Goal: Find specific page/section: Find specific page/section

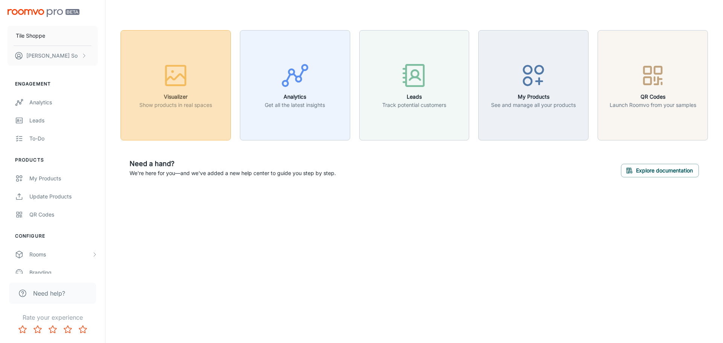
click at [158, 125] on button "Visualizer Show products in real spaces" at bounding box center [176, 85] width 110 height 110
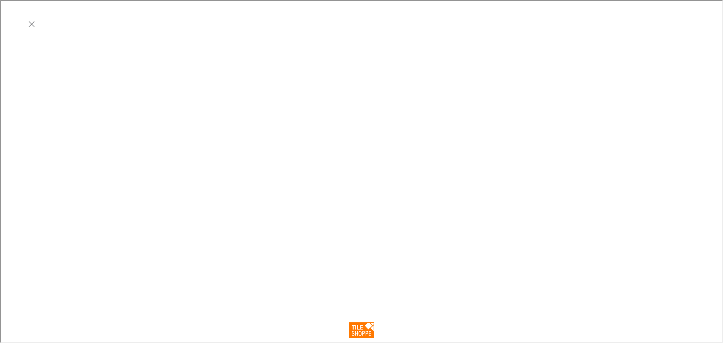
scroll to position [125, 0]
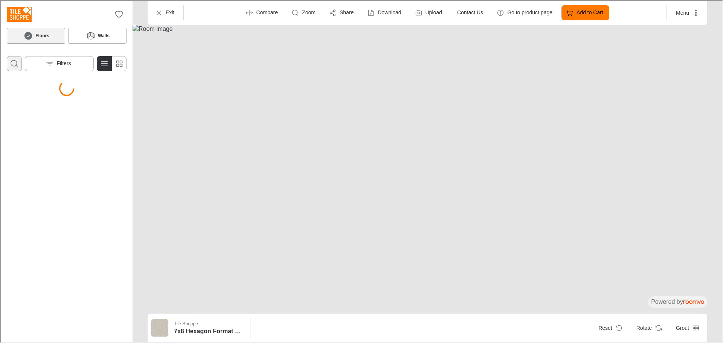
click at [18, 65] on icon "Open search box" at bounding box center [13, 62] width 9 height 9
click at [6, 77] on button "Search for products" at bounding box center [13, 84] width 15 height 15
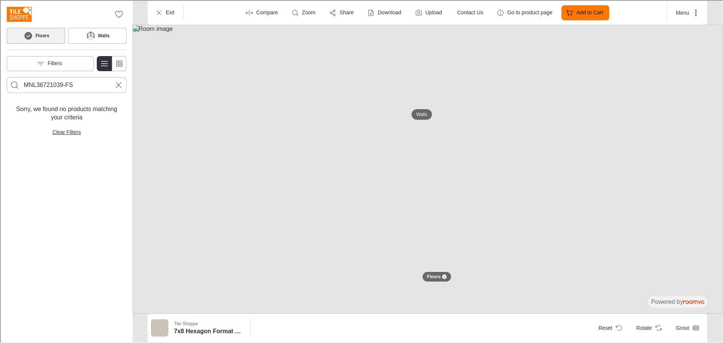
click at [70, 81] on input "MNL36721039-FS" at bounding box center [66, 84] width 86 height 12
paste input "ROM36721078"
click at [6, 77] on button "Search for products" at bounding box center [13, 84] width 15 height 15
click at [95, 87] on input "ROM36721078-FS" at bounding box center [66, 84] width 86 height 12
type input "ROM36721078"
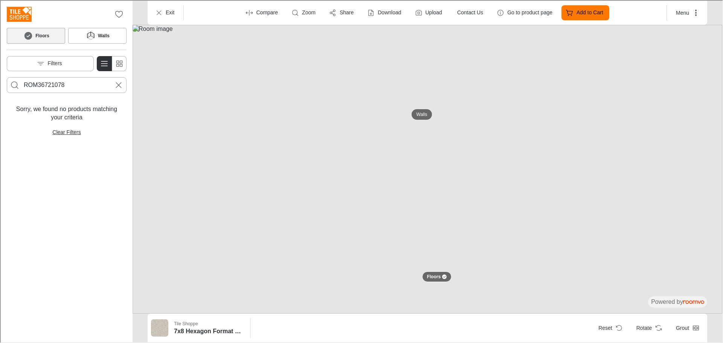
click at [6, 77] on button "Search for products" at bounding box center [13, 84] width 15 height 15
click at [57, 69] on button "Filters" at bounding box center [49, 62] width 87 height 15
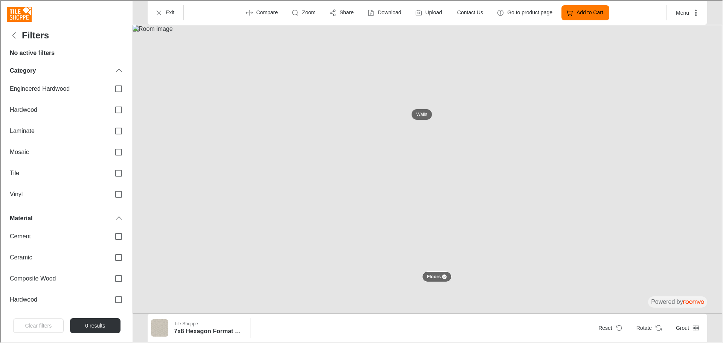
click at [31, 38] on h4 "Filters" at bounding box center [34, 34] width 27 height 11
click at [10, 34] on icon "Back" at bounding box center [13, 34] width 9 height 9
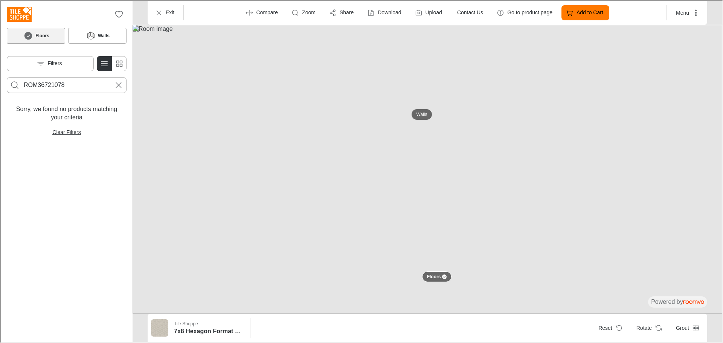
click at [39, 91] on div "ROM36721078" at bounding box center [66, 84] width 86 height 15
paste input "SPMS-04440A"
click at [6, 77] on button "Search for products" at bounding box center [13, 84] width 15 height 15
click at [72, 79] on input "SPMS-04440A" at bounding box center [66, 84] width 86 height 12
paste input "1224-1049"
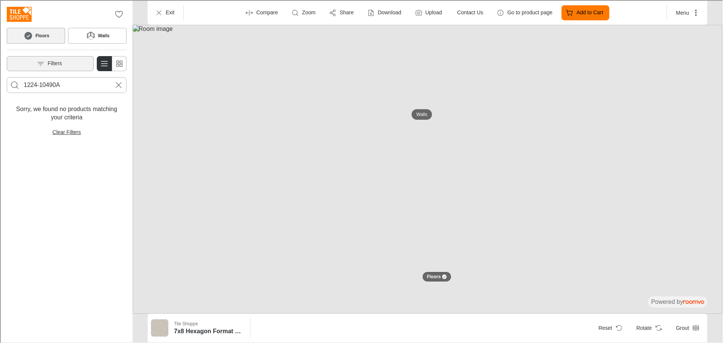
type input "1224-10490A"
click at [6, 77] on button "Search for products" at bounding box center [13, 84] width 15 height 15
